Goal: Navigation & Orientation: Find specific page/section

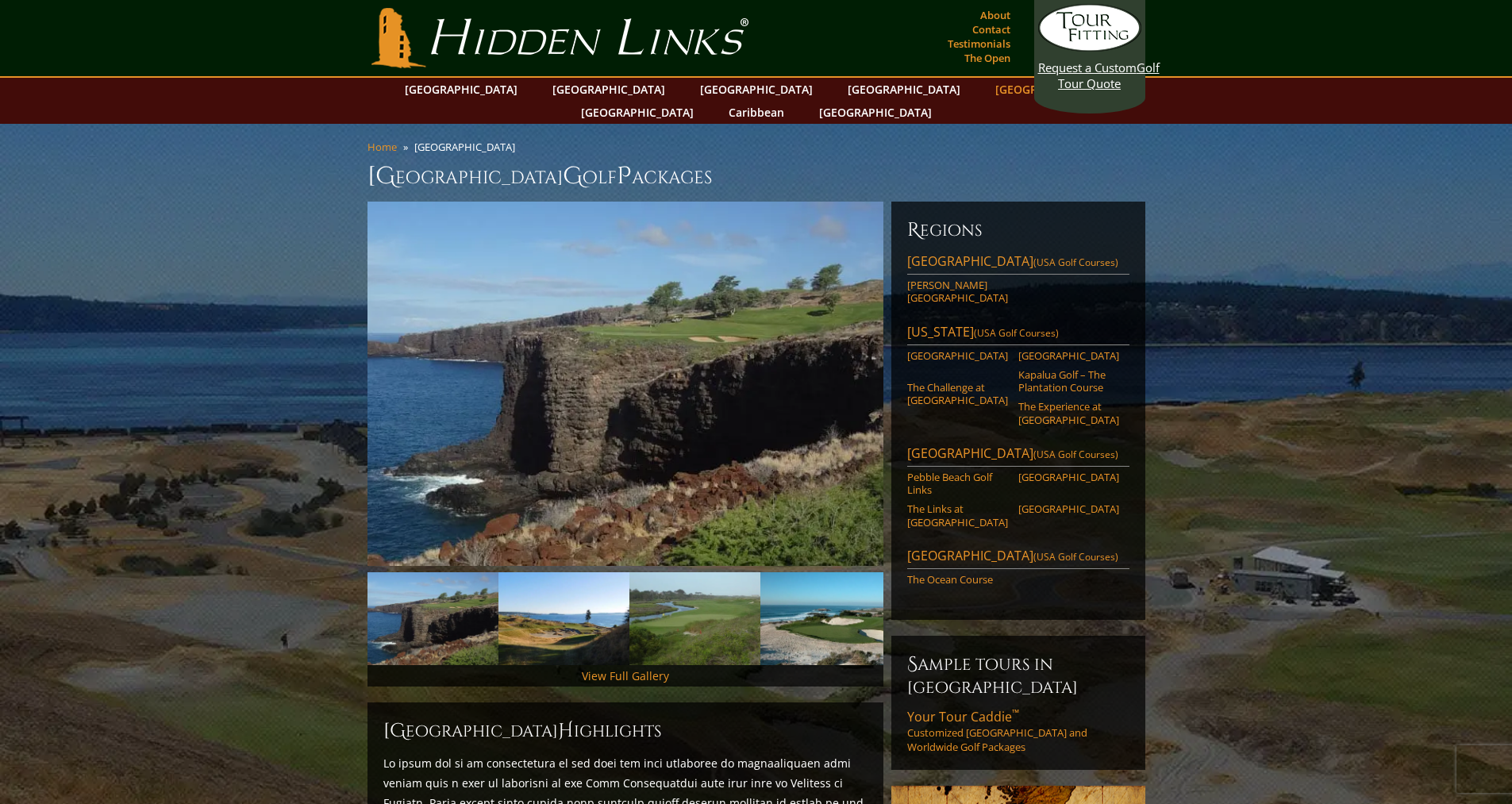
click at [987, 88] on link "[GEOGRAPHIC_DATA]" at bounding box center [1052, 89] width 129 height 23
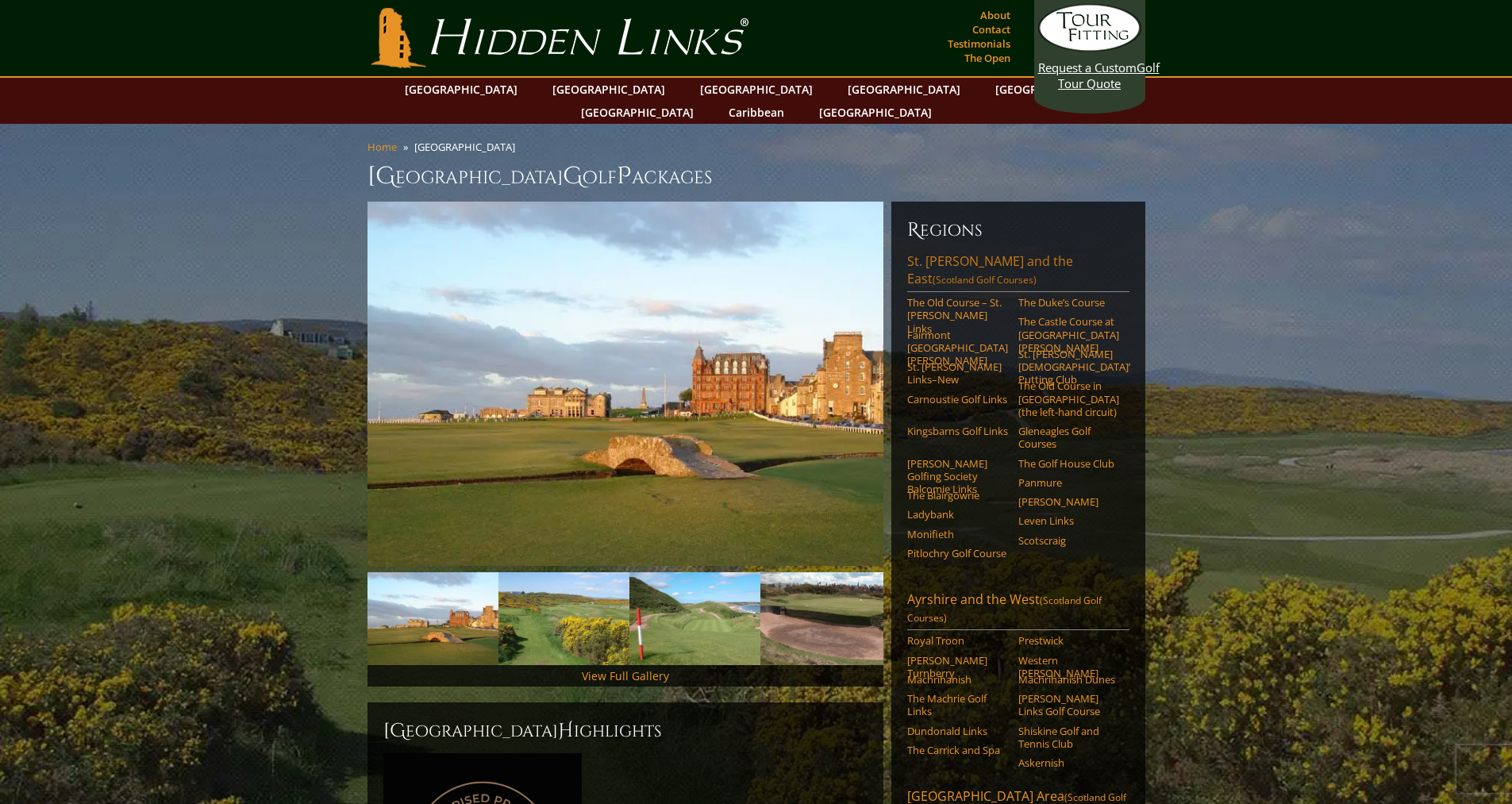
click at [972, 253] on link "[GEOGRAPHIC_DATA][PERSON_NAME] and the East (Scotland Golf Courses)" at bounding box center [1019, 272] width 222 height 40
